Goal: Navigation & Orientation: Find specific page/section

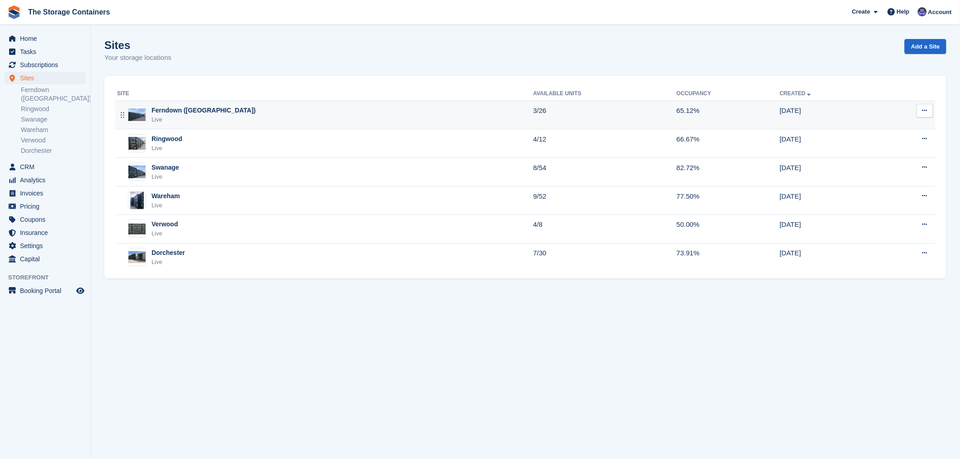
click at [206, 118] on div "Live" at bounding box center [204, 119] width 104 height 9
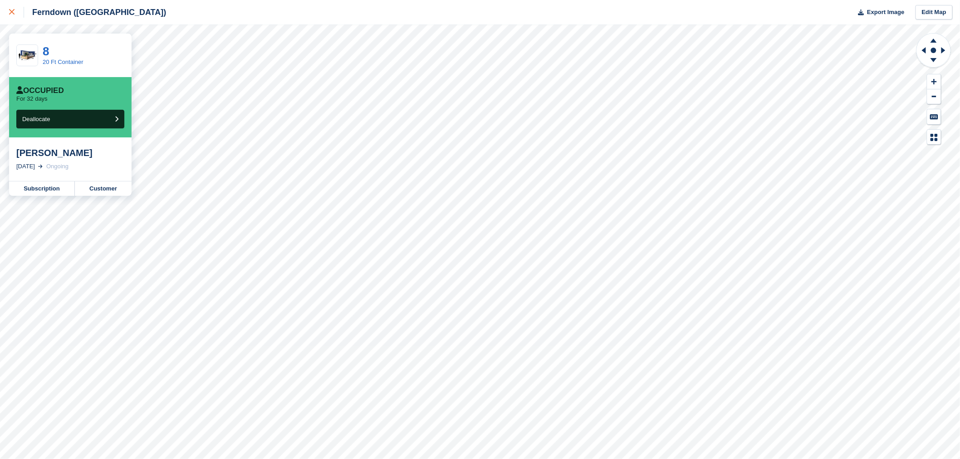
drag, startPoint x: 7, startPoint y: 11, endPoint x: 15, endPoint y: 5, distance: 9.7
click at [8, 12] on link at bounding box center [12, 12] width 24 height 25
